Goal: Task Accomplishment & Management: Manage account settings

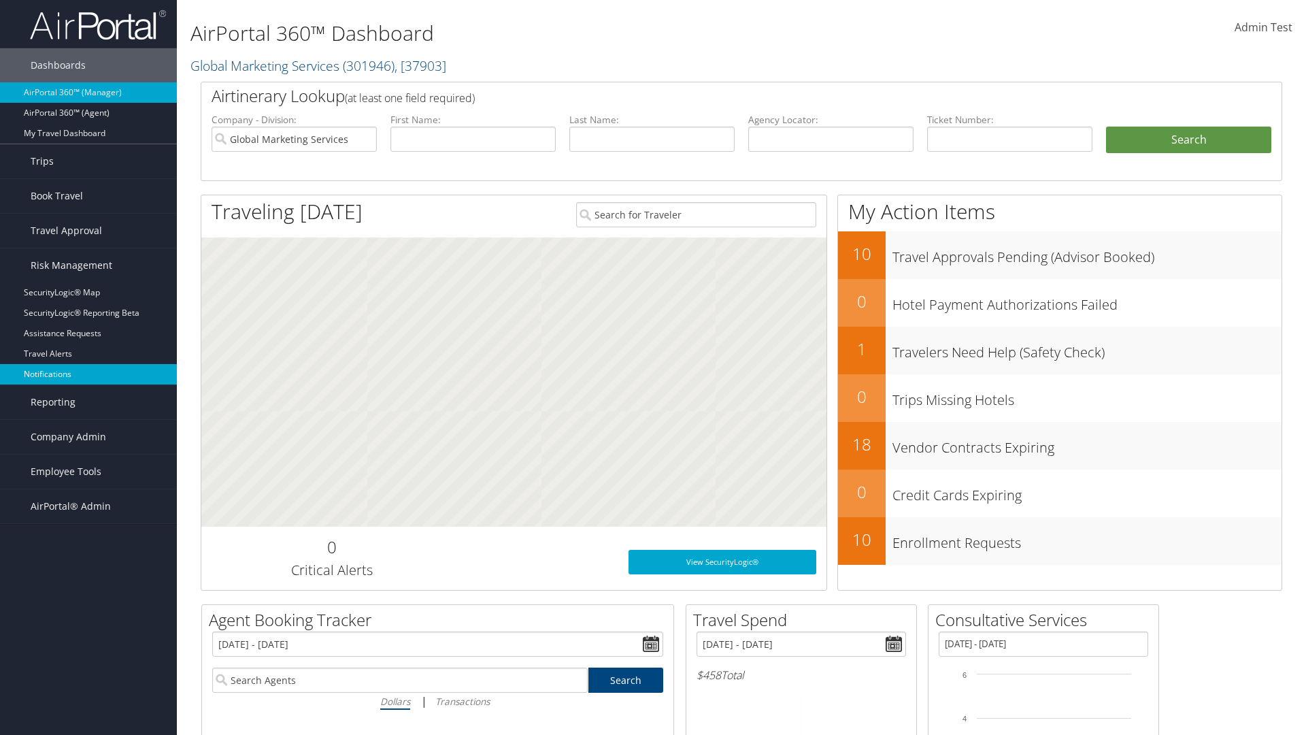
click at [88, 374] on link "Notifications" at bounding box center [88, 374] width 177 height 20
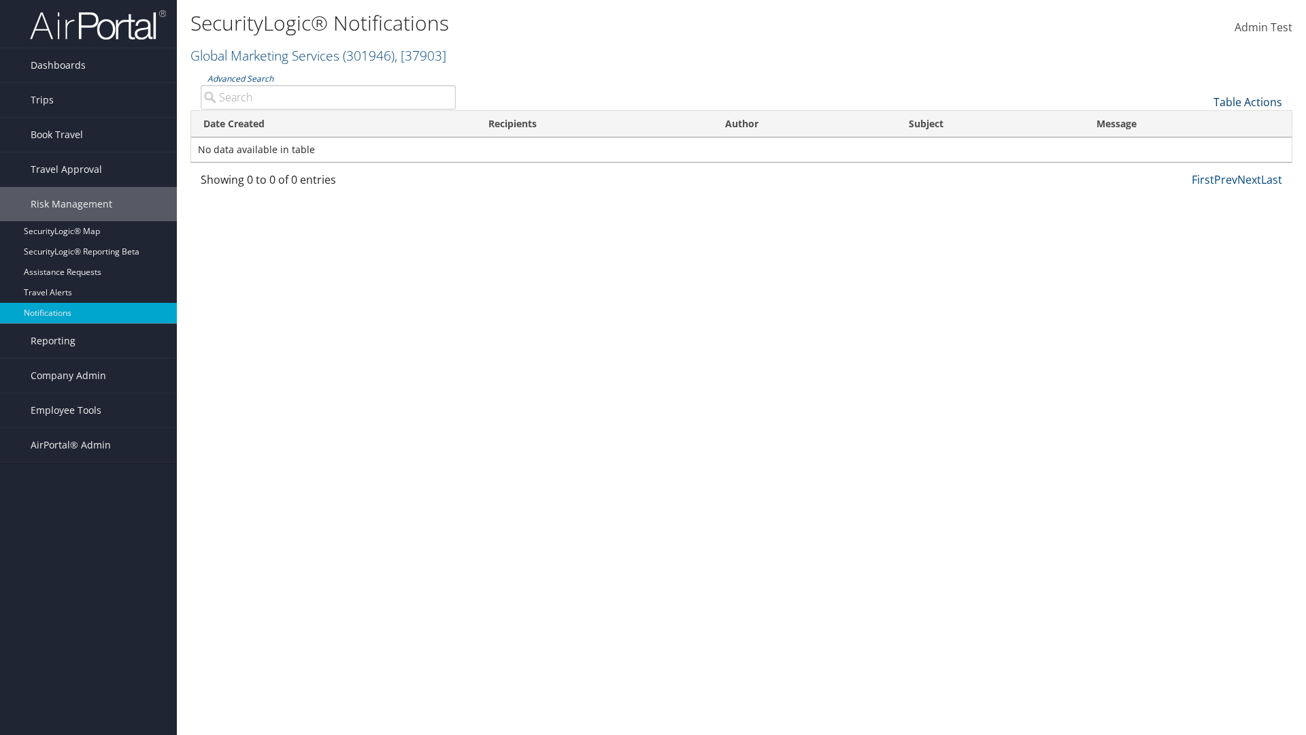
click at [1248, 101] on link "Table Actions" at bounding box center [1248, 102] width 69 height 15
click at [1202, 122] on link "Download Report" at bounding box center [1202, 123] width 179 height 23
click at [1248, 101] on link "Table Actions" at bounding box center [1248, 102] width 69 height 15
click at [1202, 146] on link "Column Visibility" at bounding box center [1202, 146] width 179 height 23
click at [1202, 124] on link "Date Created" at bounding box center [1202, 124] width 179 height 23
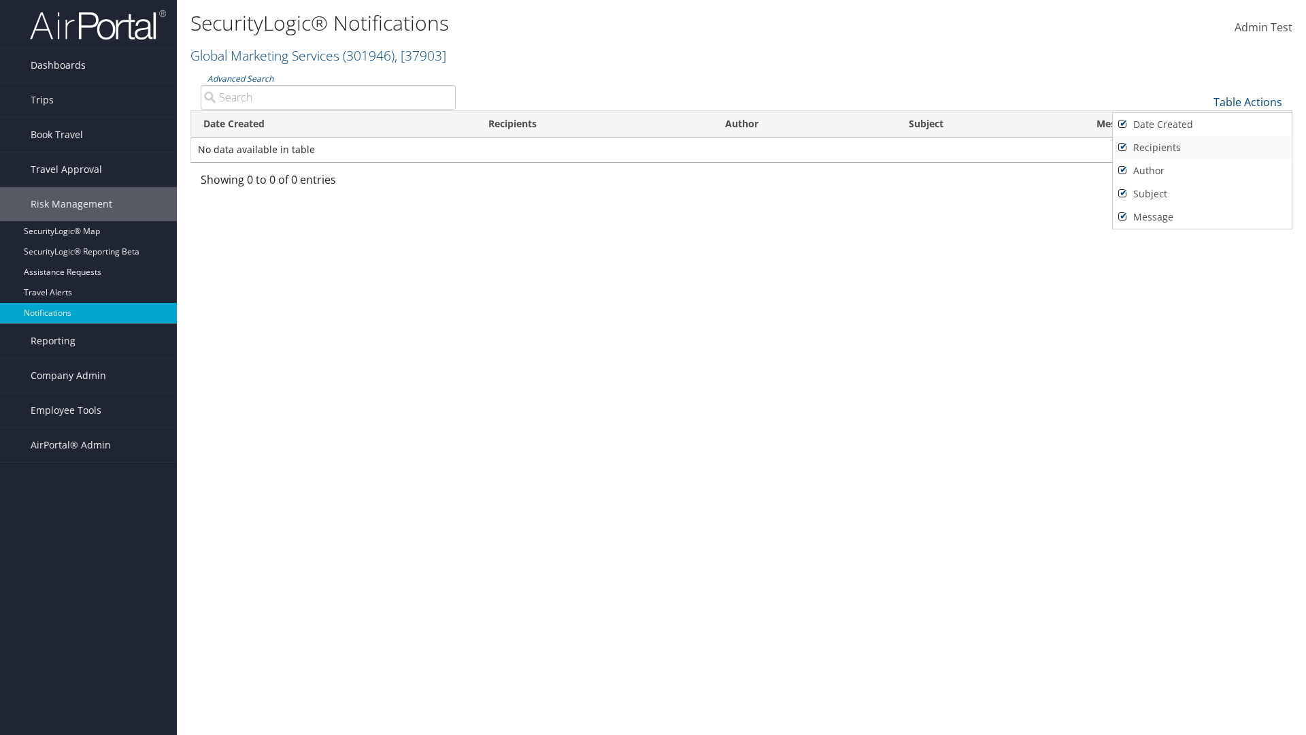
click at [1202, 147] on link "Recipients" at bounding box center [1202, 147] width 179 height 23
click at [1202, 170] on link "Author" at bounding box center [1202, 170] width 179 height 23
click at [1202, 193] on link "Subject" at bounding box center [1202, 193] width 179 height 23
click at [1202, 216] on link "Message" at bounding box center [1202, 216] width 179 height 23
click at [653, 367] on div at bounding box center [653, 367] width 1306 height 735
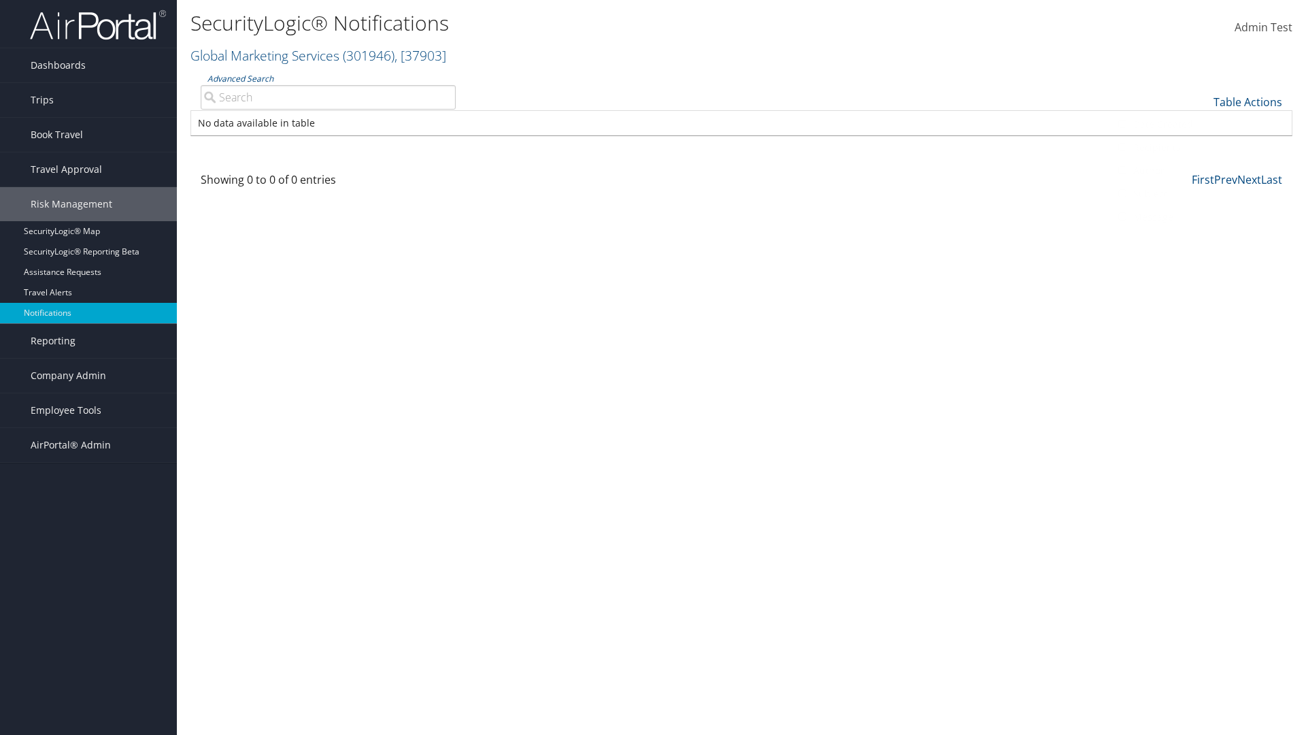
scroll to position [16, 0]
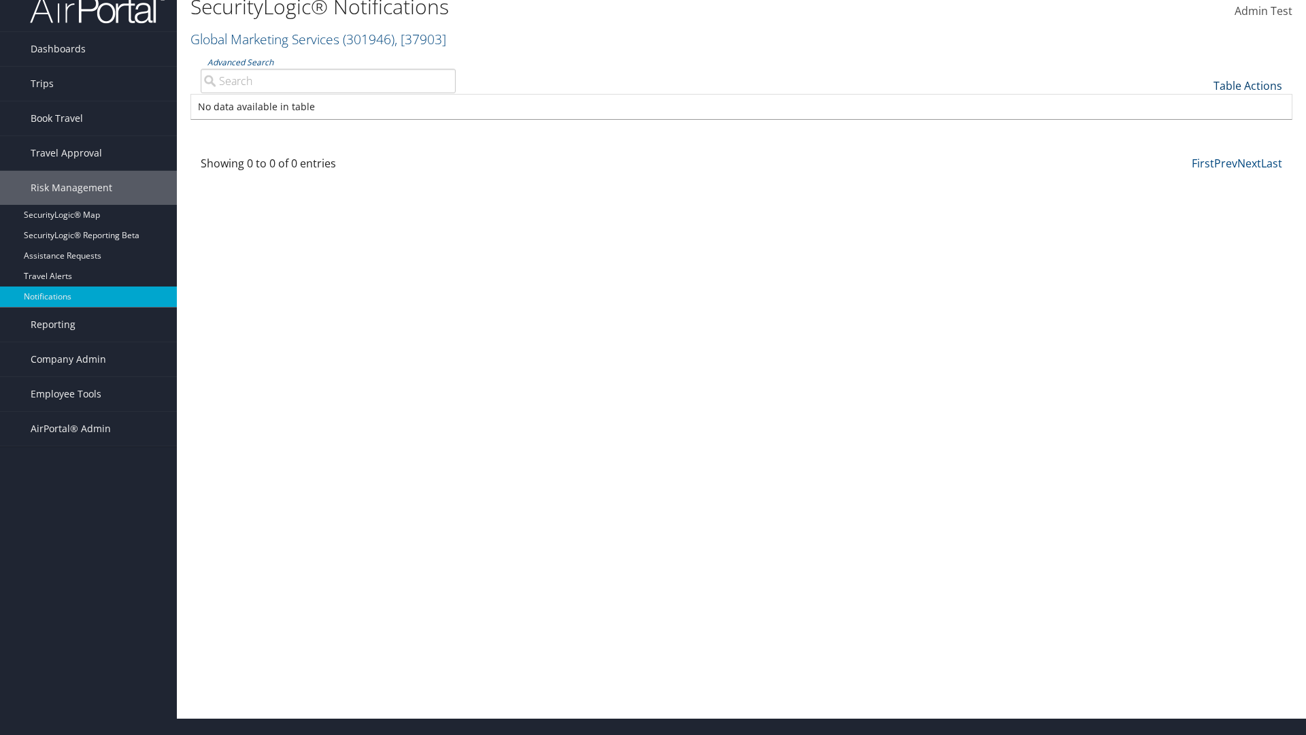
click at [1248, 85] on link "Table Actions" at bounding box center [1248, 85] width 69 height 15
click at [1202, 107] on link "Date Created" at bounding box center [1202, 108] width 179 height 23
click at [1202, 131] on link "Recipients" at bounding box center [1202, 131] width 179 height 23
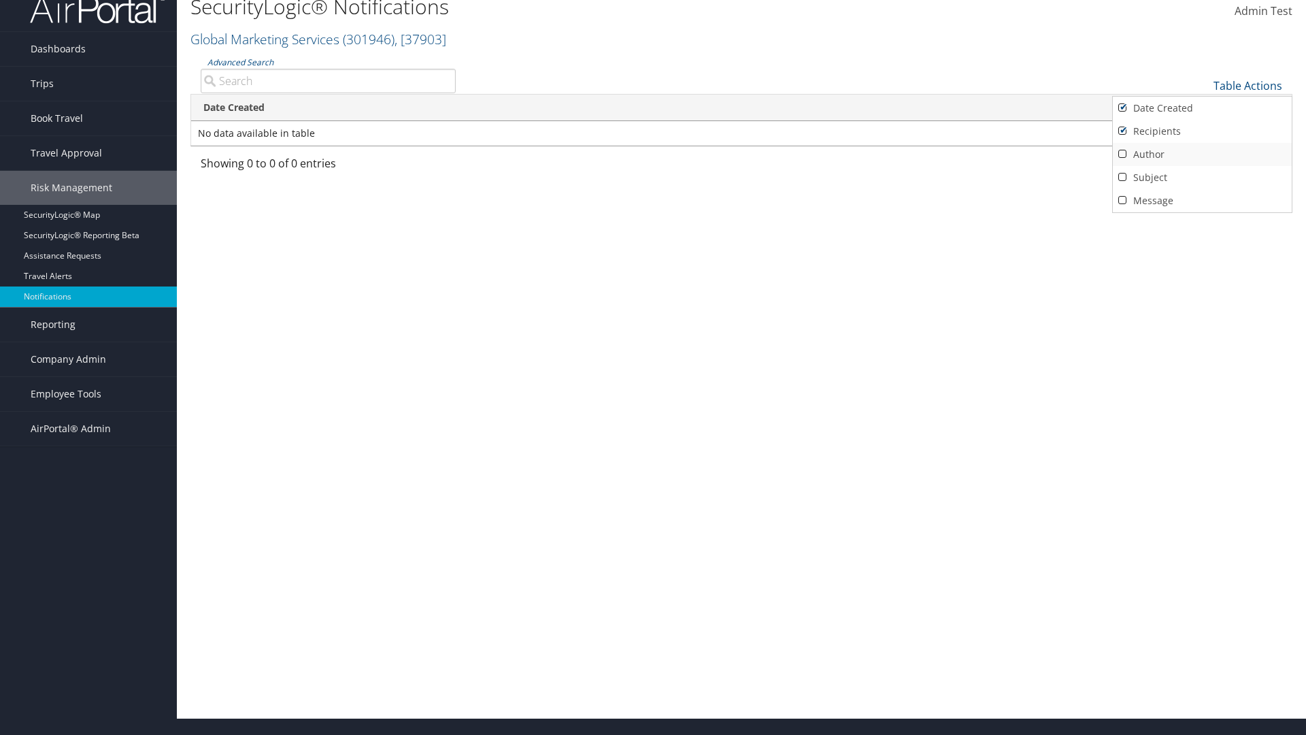
click at [1202, 154] on link "Author" at bounding box center [1202, 154] width 179 height 23
click at [1202, 177] on link "Subject" at bounding box center [1202, 177] width 179 height 23
click at [1202, 200] on link "Message" at bounding box center [1202, 200] width 179 height 23
click at [653, 367] on div at bounding box center [653, 367] width 1306 height 735
click at [1248, 85] on link "Table Actions" at bounding box center [1248, 85] width 69 height 15
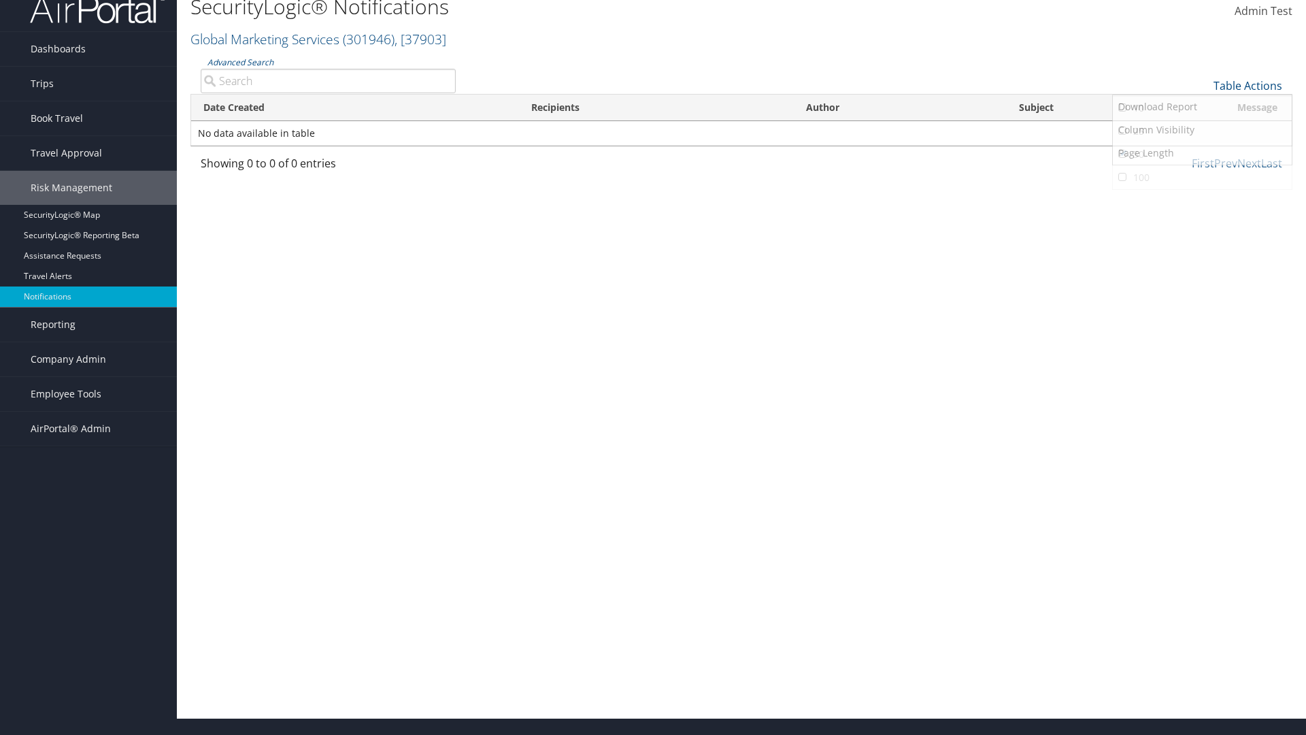
click at [1202, 131] on link "25" at bounding box center [1202, 131] width 179 height 23
